Goal: Task Accomplishment & Management: Manage account settings

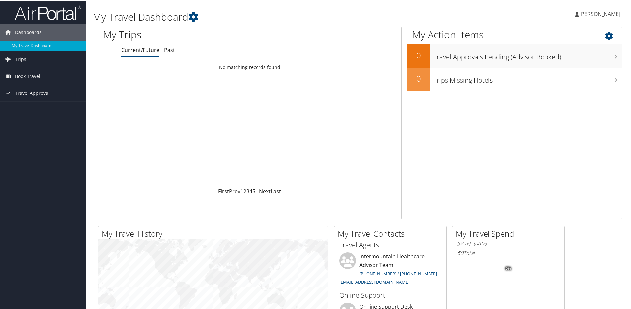
click at [605, 35] on icon at bounding box center [615, 33] width 20 height 11
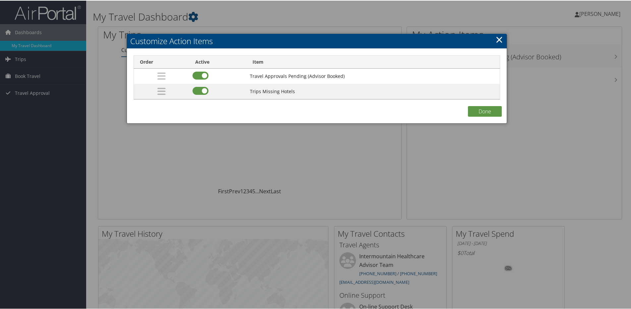
click at [497, 41] on link "×" at bounding box center [499, 38] width 8 height 13
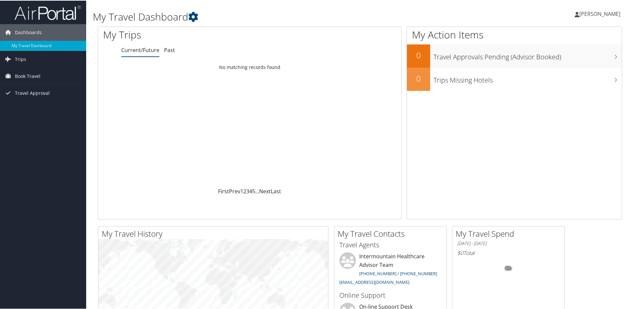
click at [576, 13] on icon at bounding box center [576, 13] width 5 height 5
click at [572, 57] on link "View Travel Profile" at bounding box center [582, 58] width 74 height 11
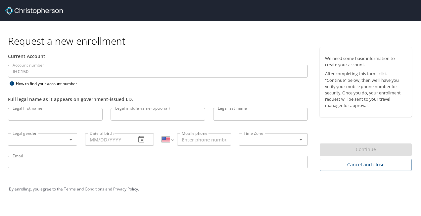
select select "US"
